Goal: Find specific page/section: Find specific page/section

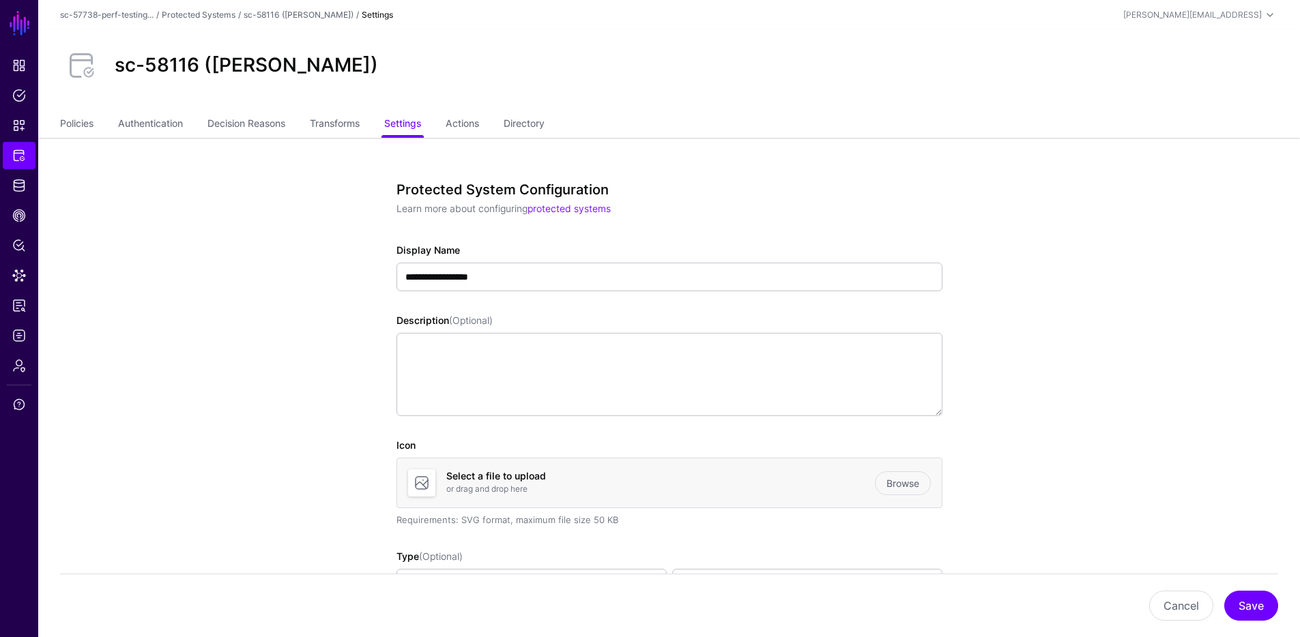
scroll to position [1240, 0]
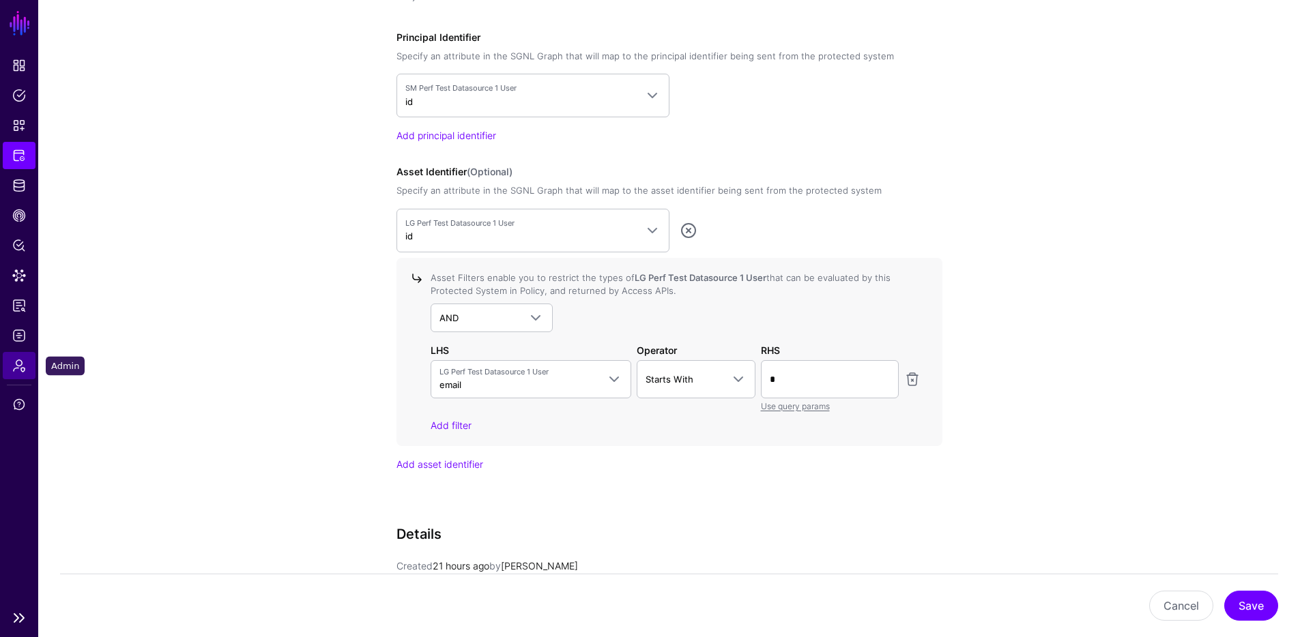
click at [10, 362] on link "Admin" at bounding box center [19, 365] width 33 height 27
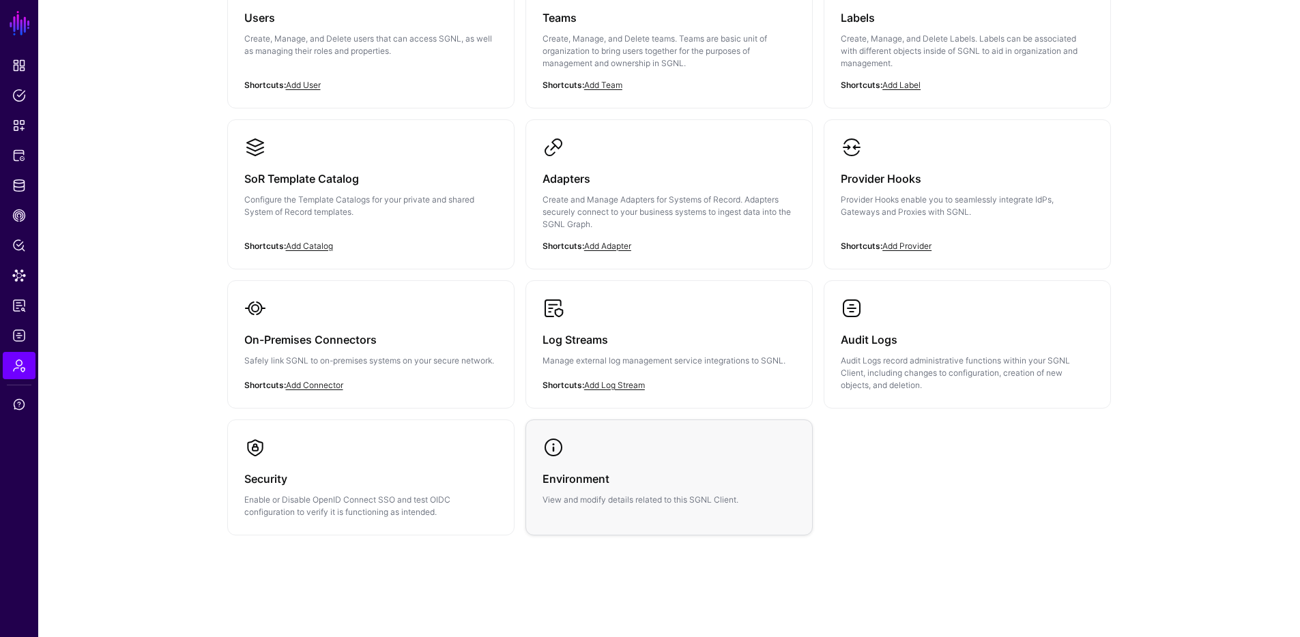
click at [664, 477] on h3 "Environment" at bounding box center [668, 478] width 253 height 19
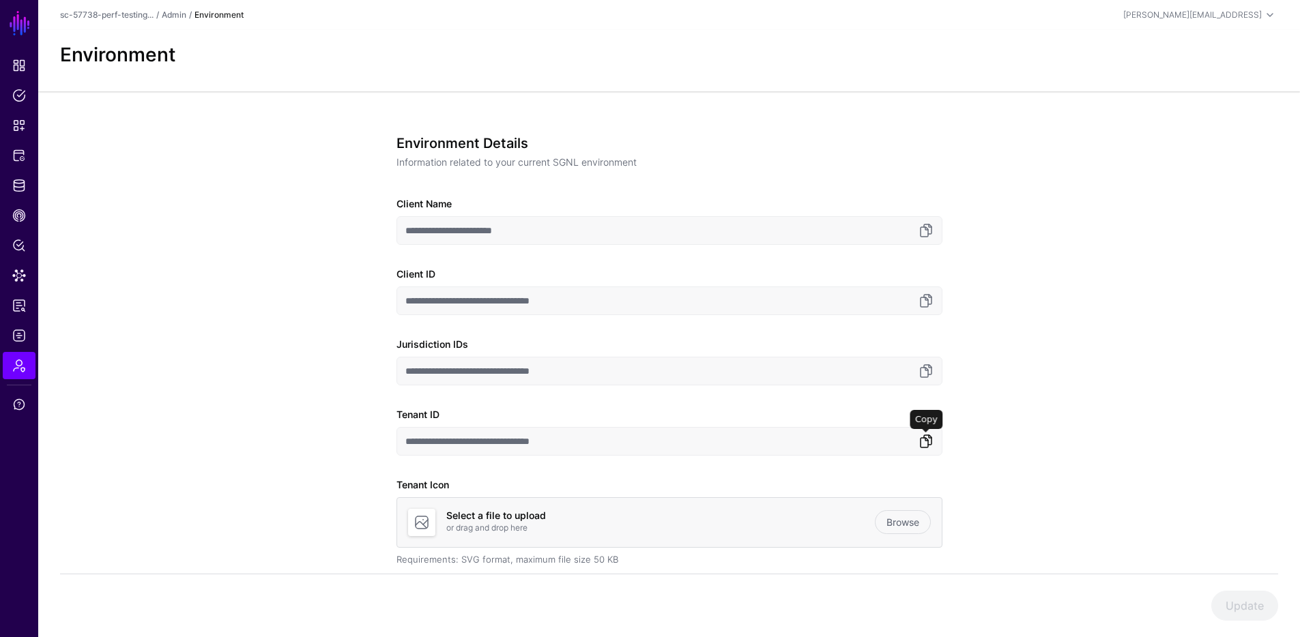
click at [929, 433] on link at bounding box center [926, 441] width 16 height 16
drag, startPoint x: 926, startPoint y: 441, endPoint x: 719, endPoint y: 207, distance: 312.2
click at [927, 439] on link at bounding box center [926, 441] width 16 height 16
